Goal: Find specific page/section: Find specific page/section

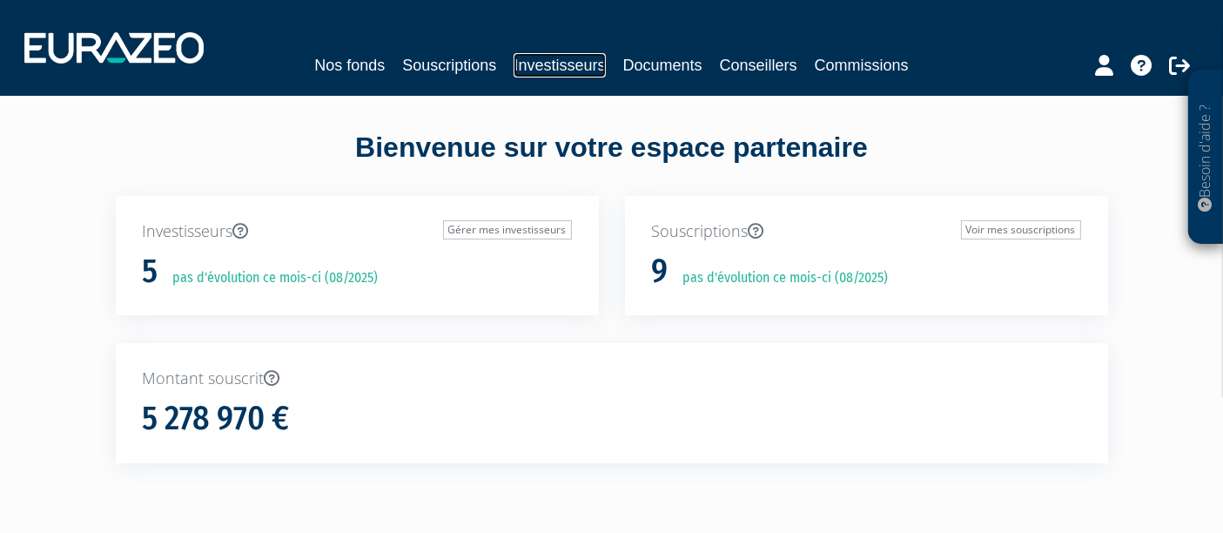
click at [555, 61] on link "Investisseurs" at bounding box center [559, 65] width 91 height 24
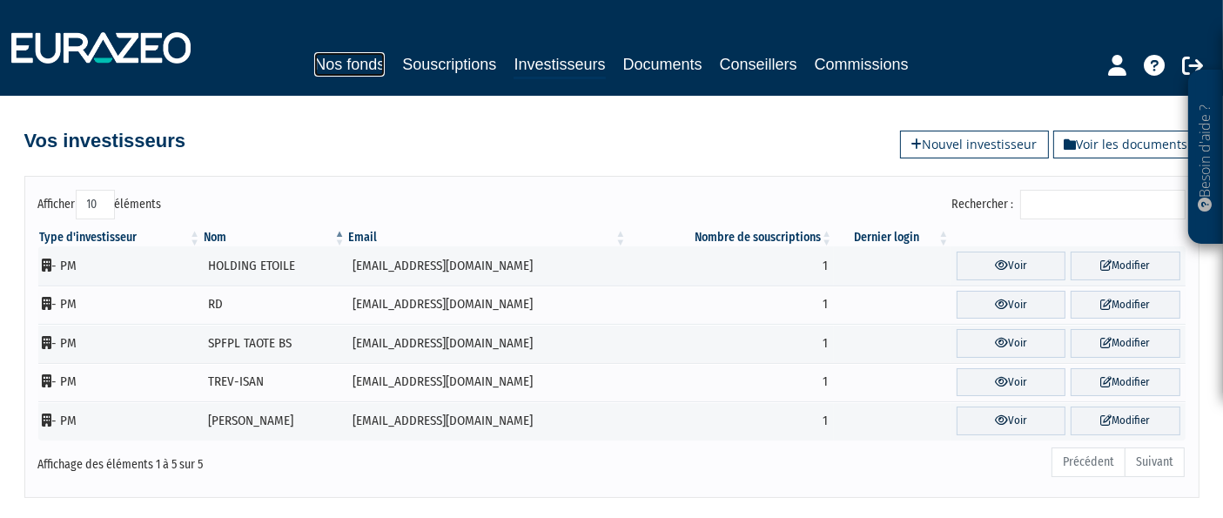
click at [352, 62] on link "Nos fonds" at bounding box center [349, 64] width 71 height 24
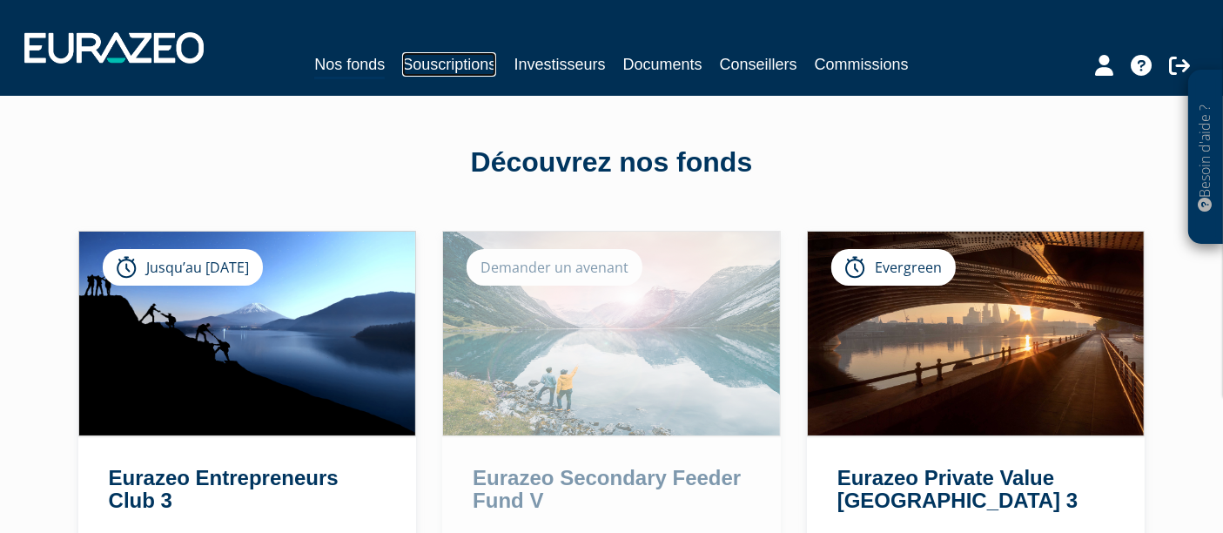
click at [453, 64] on link "Souscriptions" at bounding box center [449, 64] width 94 height 24
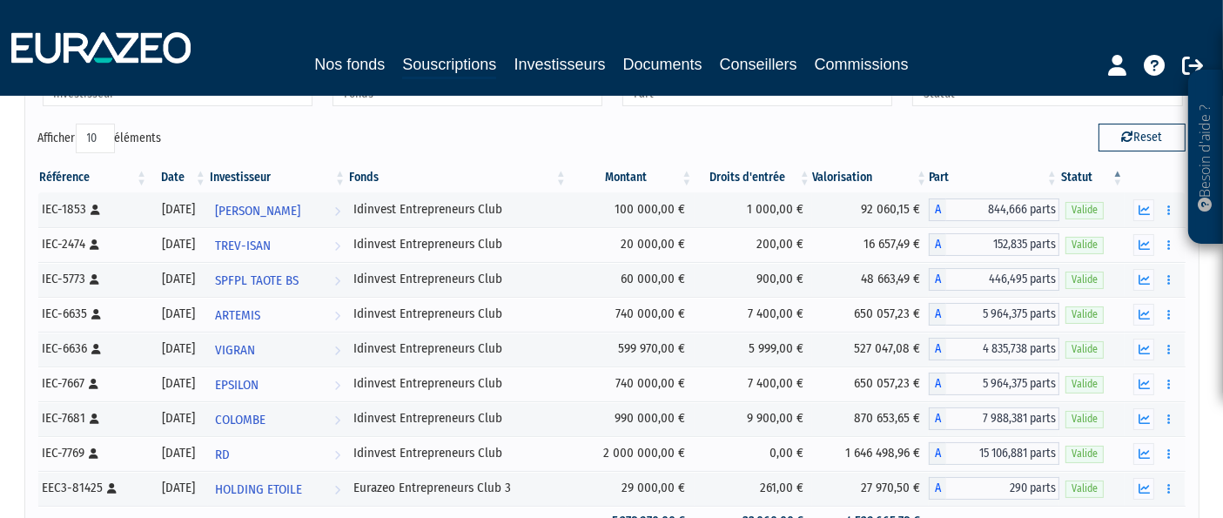
scroll to position [193, 0]
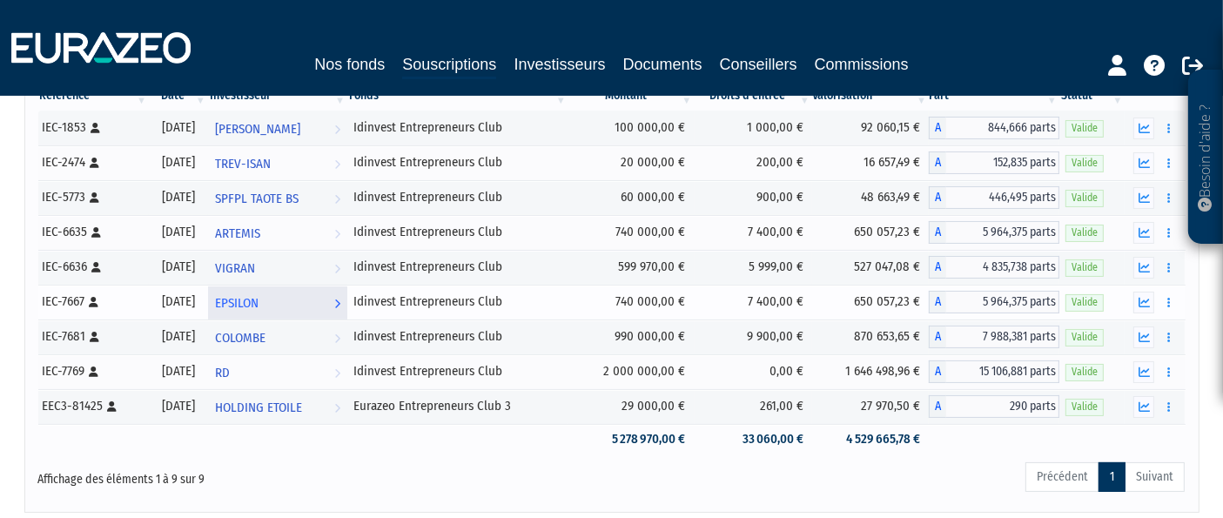
click at [259, 294] on span "EPSILON" at bounding box center [237, 303] width 44 height 32
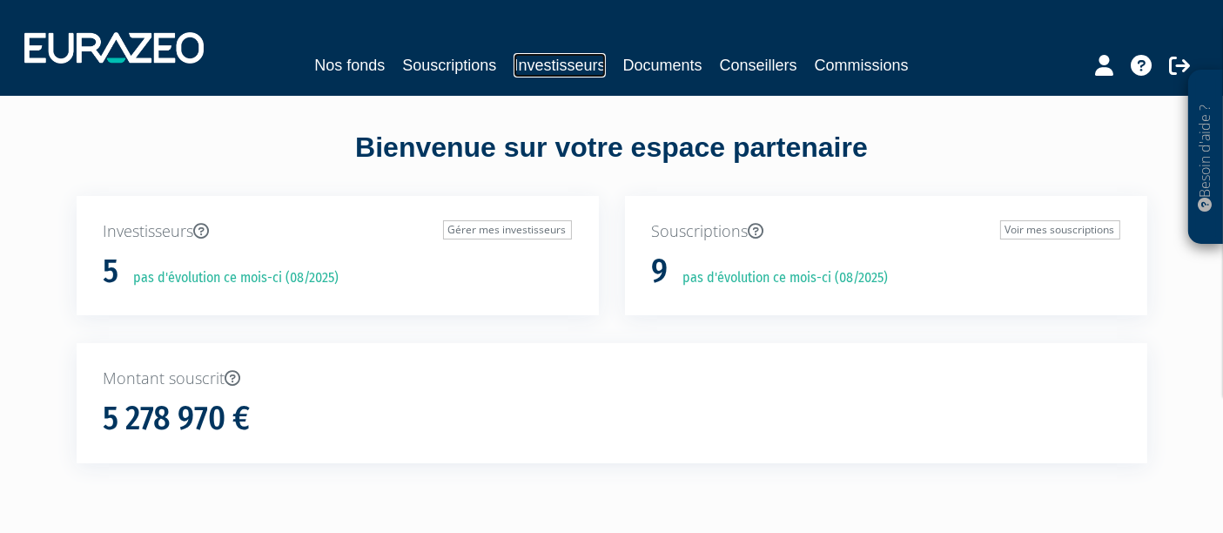
click at [561, 69] on link "Investisseurs" at bounding box center [559, 65] width 91 height 24
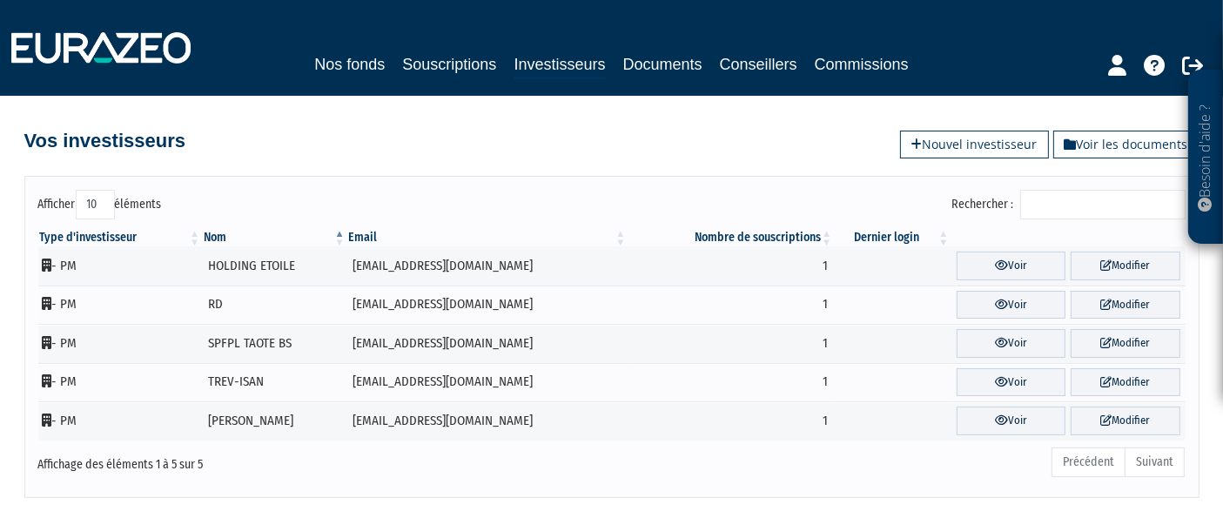
click at [441, 80] on nav "Nos fonds Souscriptions Investisseurs Documents Conseillers Commissions" at bounding box center [611, 48] width 1223 height 96
click at [449, 61] on link "Souscriptions" at bounding box center [449, 64] width 94 height 24
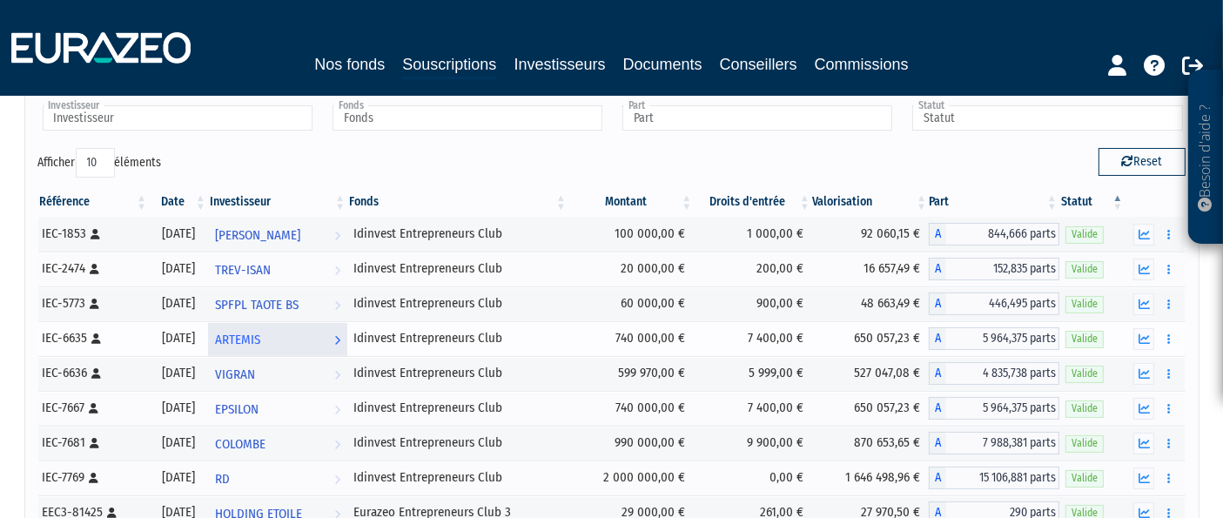
scroll to position [193, 0]
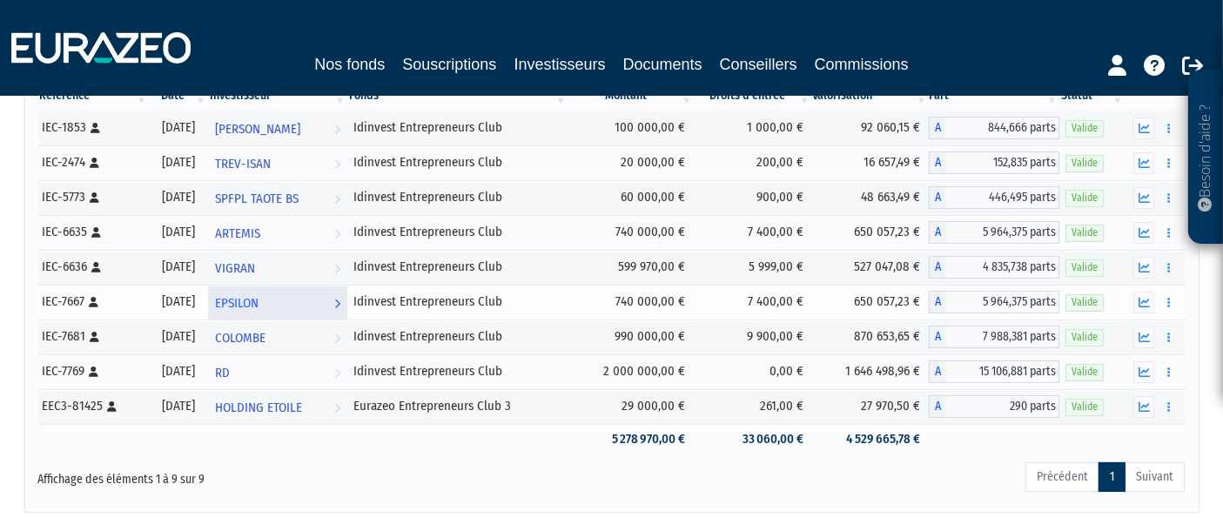
click at [256, 300] on span "EPSILON" at bounding box center [237, 303] width 44 height 32
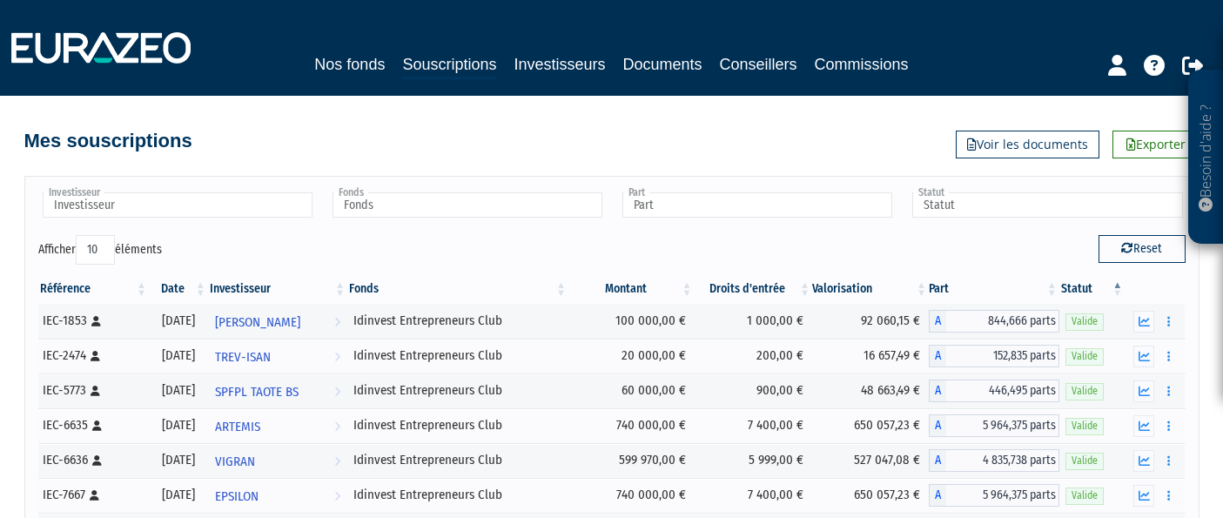
scroll to position [193, 0]
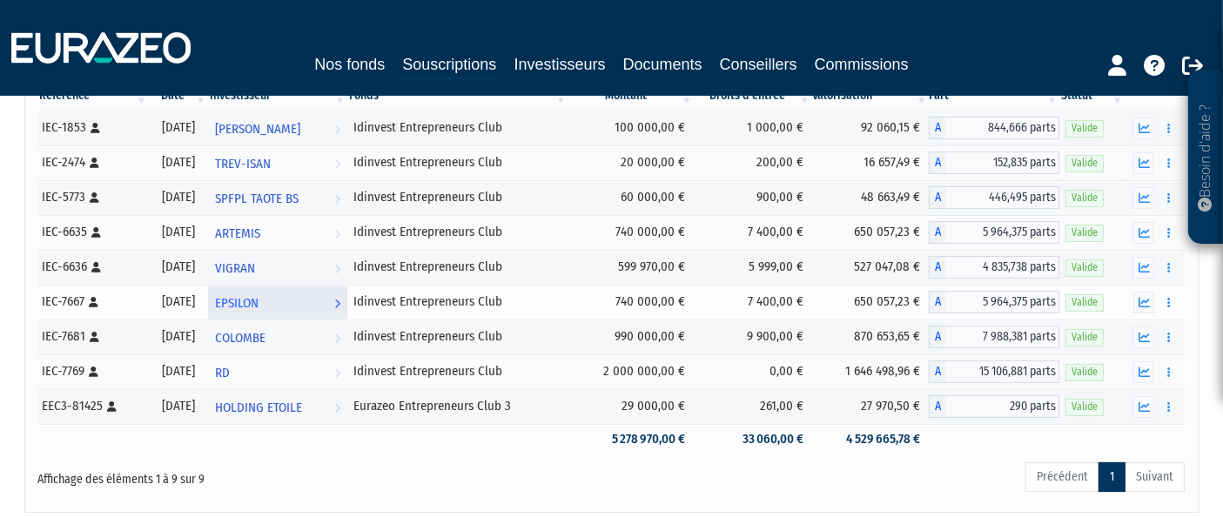
click at [259, 293] on span "EPSILON" at bounding box center [237, 303] width 44 height 32
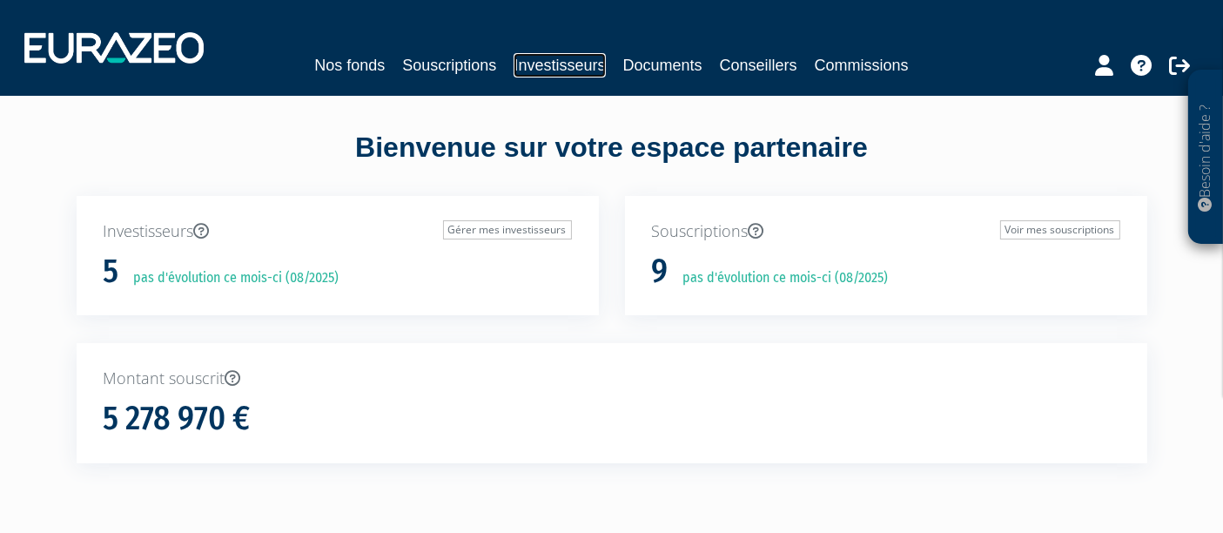
click at [580, 66] on link "Investisseurs" at bounding box center [559, 65] width 91 height 24
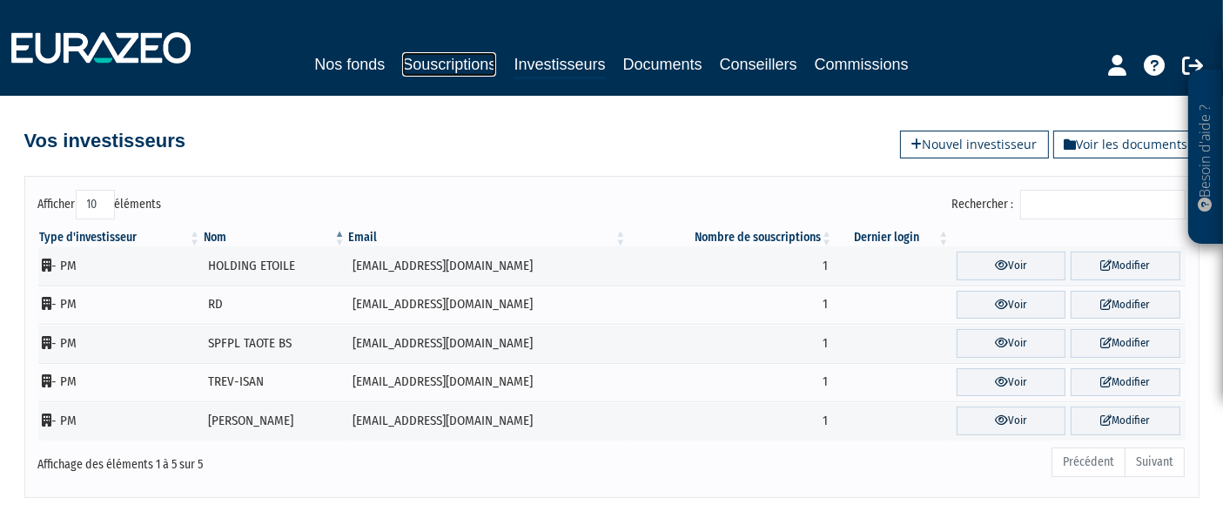
click at [474, 64] on link "Souscriptions" at bounding box center [449, 64] width 94 height 24
